Goal: Transaction & Acquisition: Purchase product/service

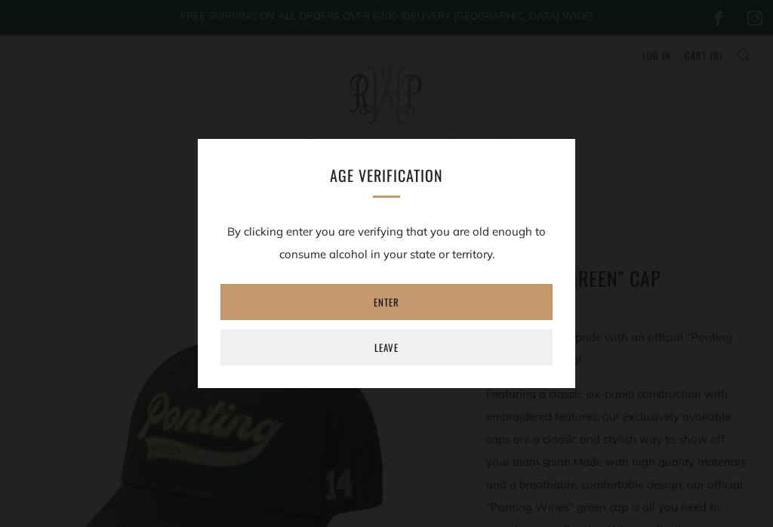
click at [311, 299] on link "Enter" at bounding box center [386, 302] width 332 height 36
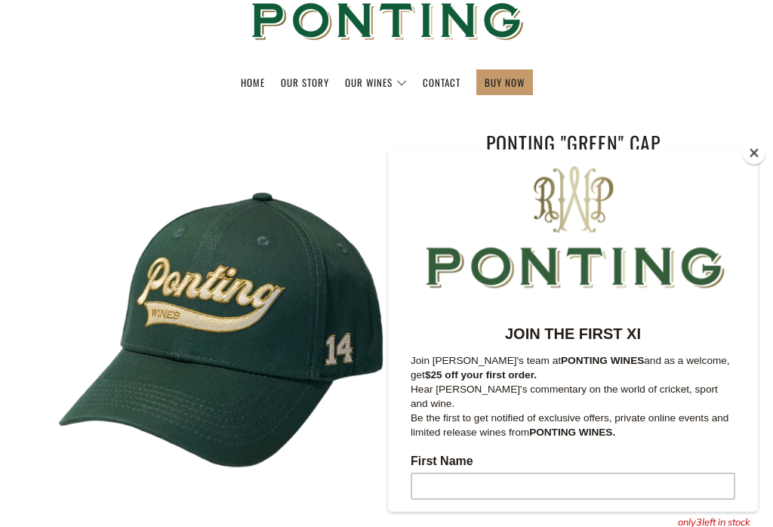
scroll to position [135, 0]
click at [753, 165] on button "Close" at bounding box center [754, 153] width 23 height 23
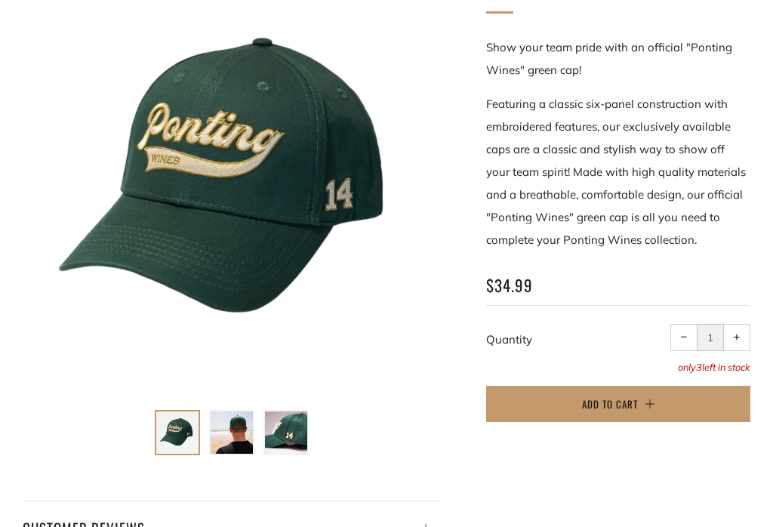
scroll to position [289, 0]
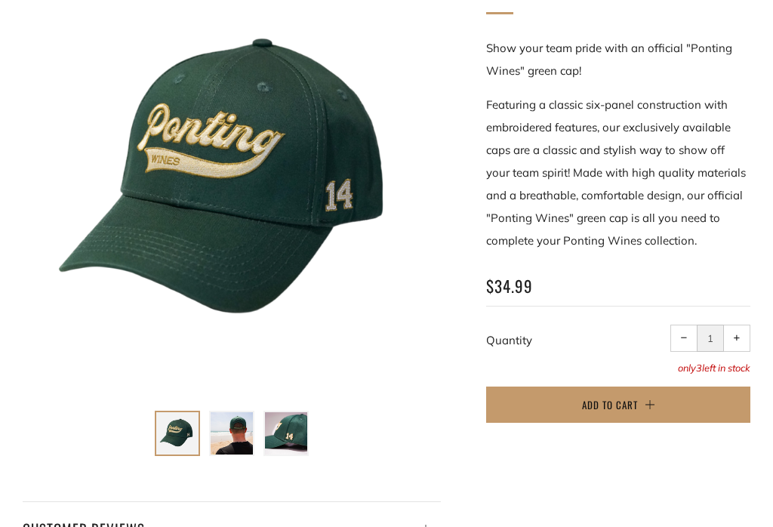
click at [225, 417] on img at bounding box center [232, 433] width 42 height 42
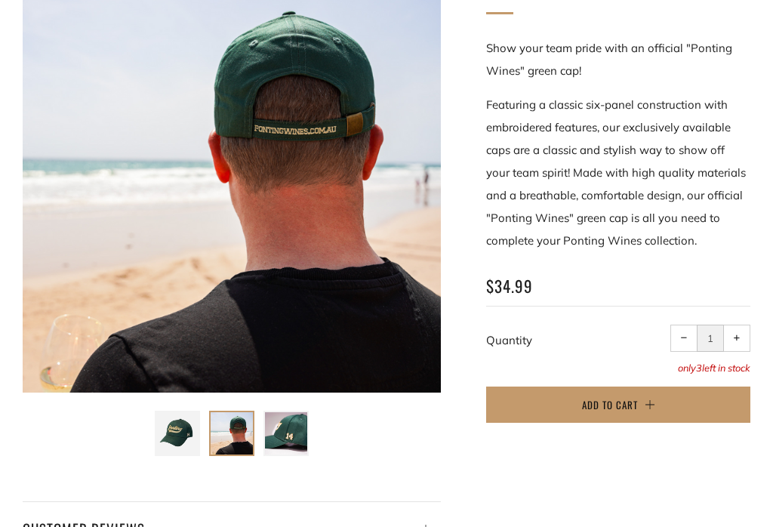
click at [289, 418] on img at bounding box center [286, 433] width 42 height 42
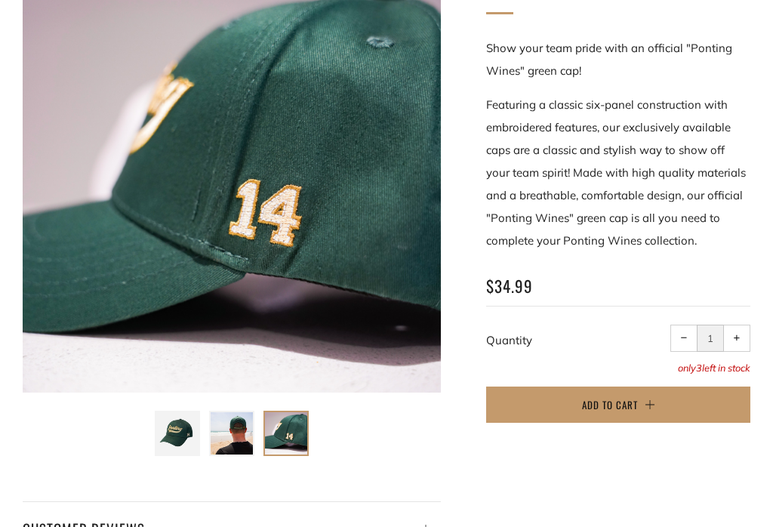
click at [171, 427] on img at bounding box center [177, 433] width 42 height 42
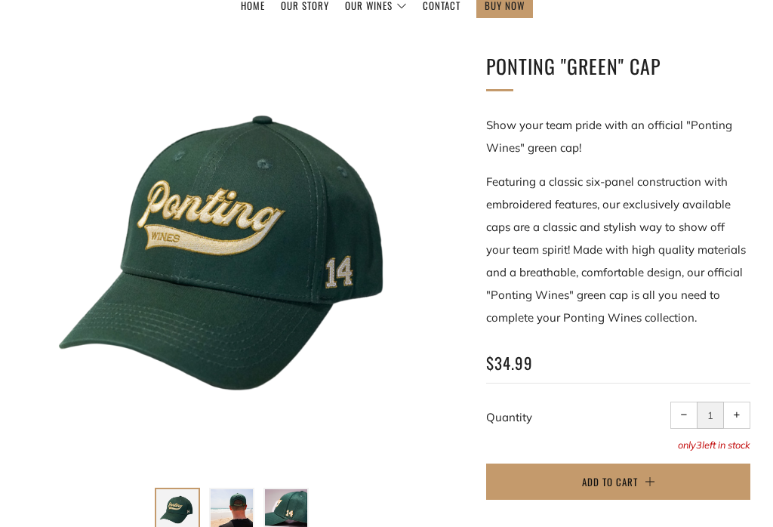
scroll to position [0, 0]
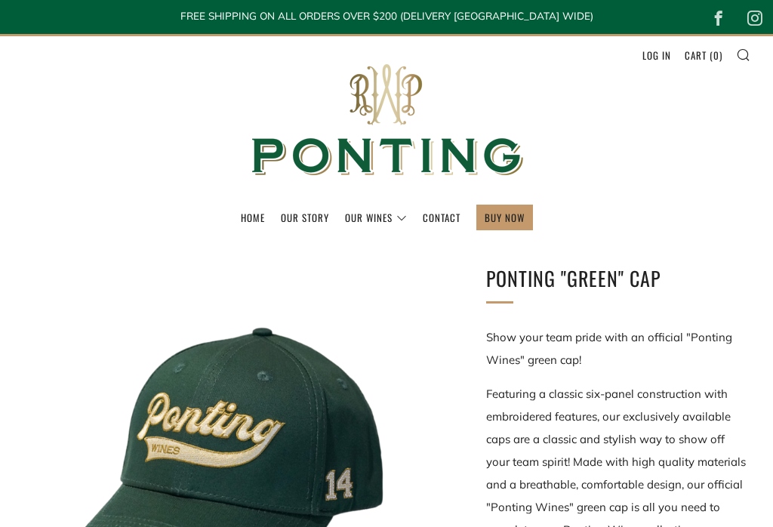
click at [512, 211] on link "BUY NOW" at bounding box center [505, 217] width 40 height 24
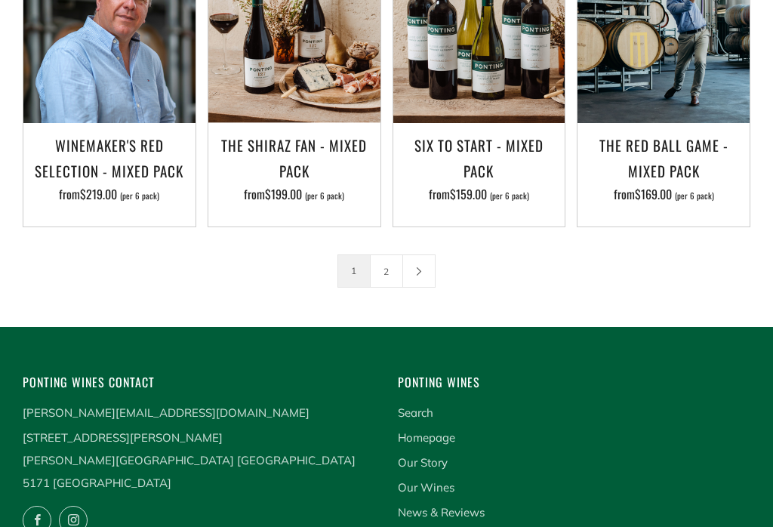
scroll to position [2118, 0]
click at [387, 271] on link "2" at bounding box center [387, 271] width 32 height 32
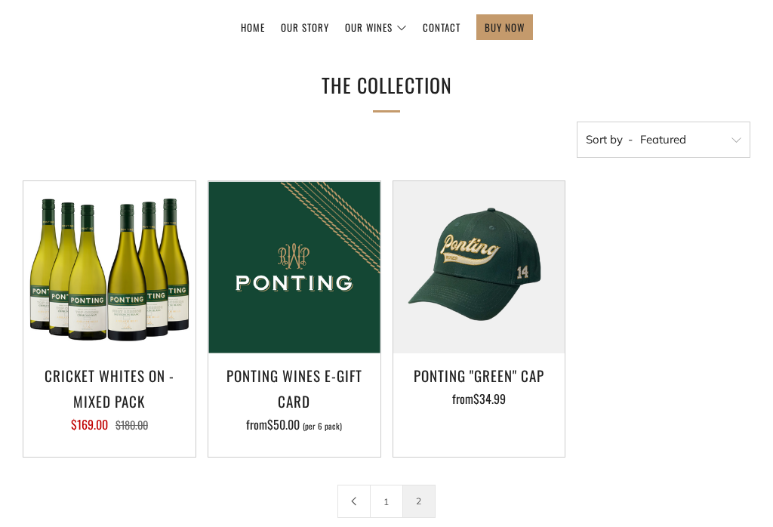
scroll to position [190, 0]
click at [496, 256] on img at bounding box center [479, 267] width 172 height 172
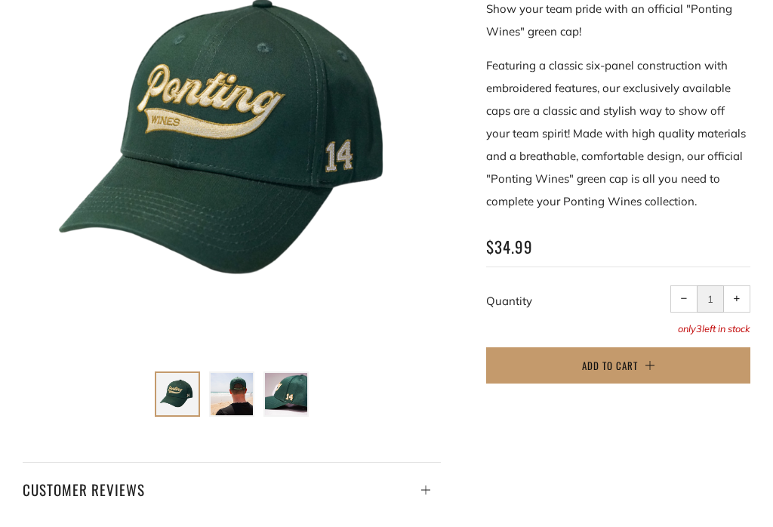
scroll to position [330, 0]
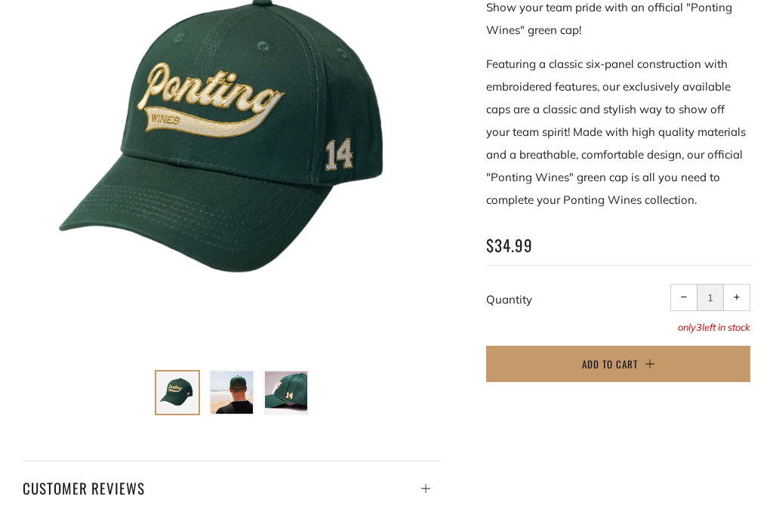
click at [220, 399] on img at bounding box center [232, 392] width 42 height 42
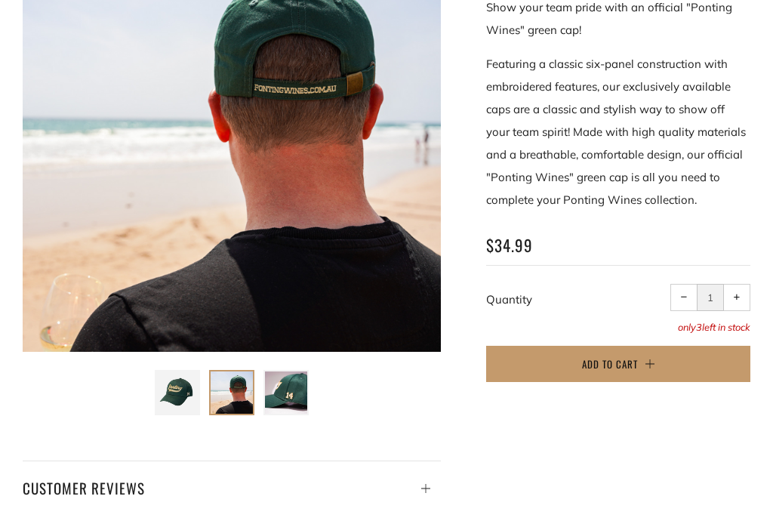
click at [297, 392] on img at bounding box center [286, 392] width 42 height 42
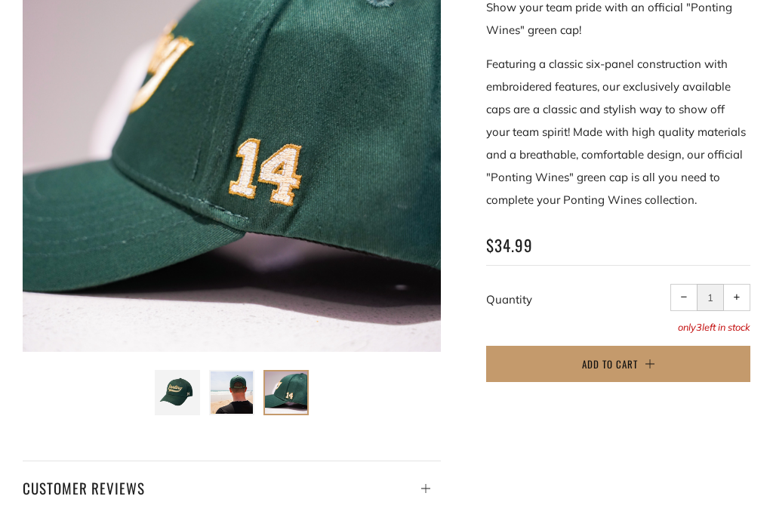
click at [180, 396] on img at bounding box center [177, 392] width 42 height 42
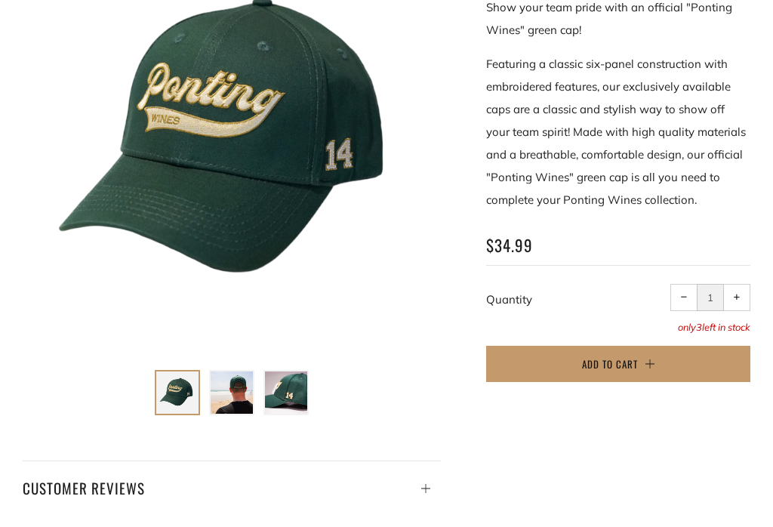
scroll to position [0, 0]
